Goal: Navigation & Orientation: Understand site structure

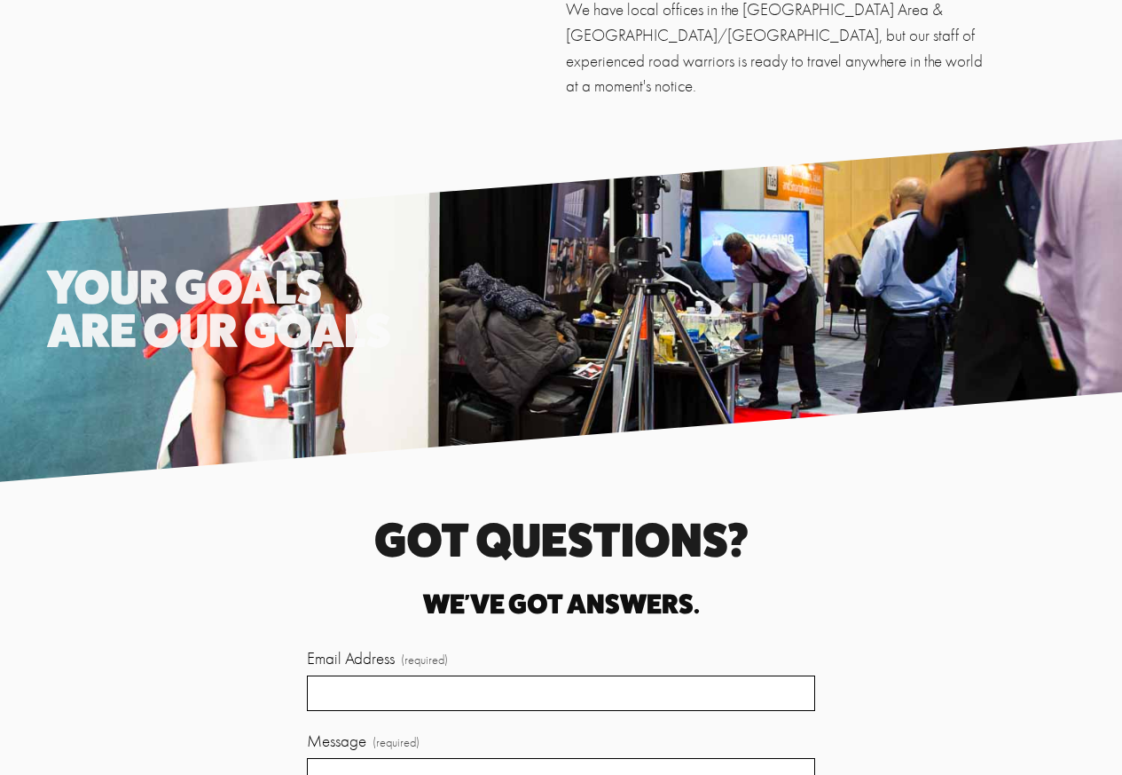
scroll to position [3514, 0]
